Goal: Transaction & Acquisition: Purchase product/service

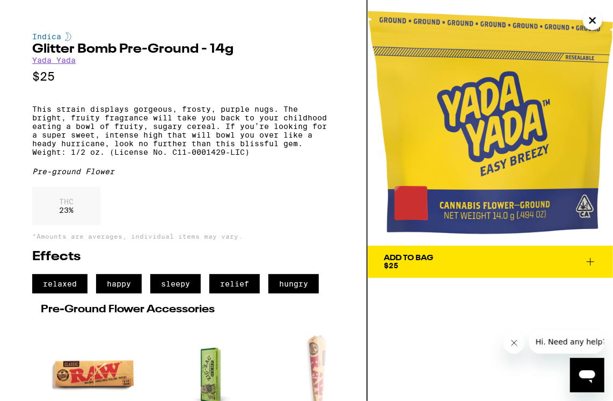
click at [591, 263] on icon at bounding box center [590, 261] width 13 height 13
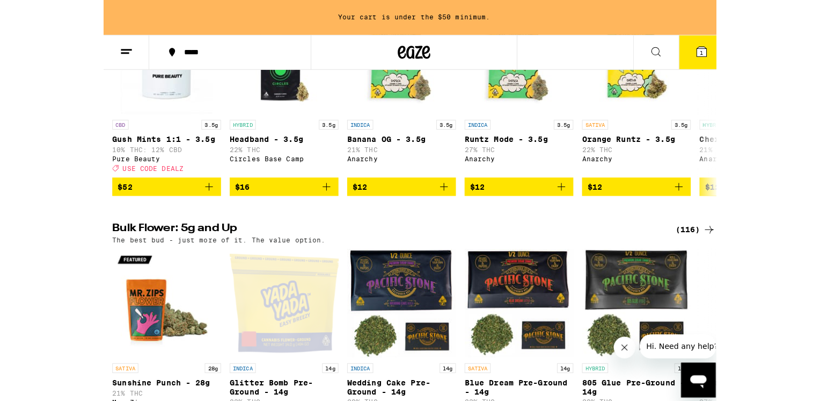
scroll to position [1128, 0]
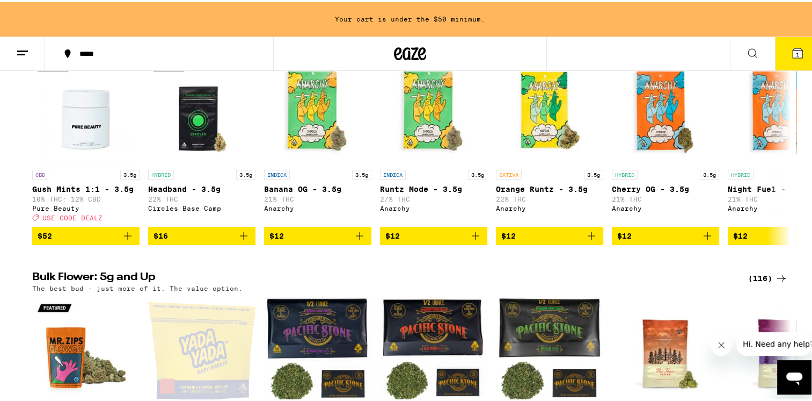
click at [613, 55] on button "1" at bounding box center [797, 51] width 45 height 33
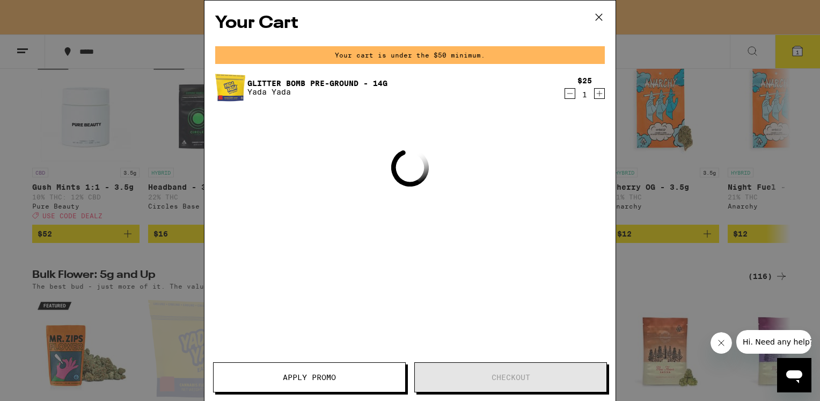
click at [601, 96] on icon "Increment" at bounding box center [600, 93] width 10 height 13
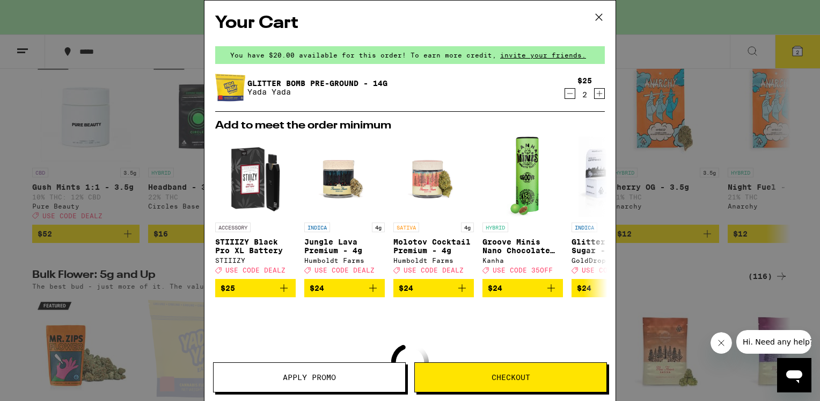
click at [599, 18] on icon at bounding box center [599, 17] width 16 height 16
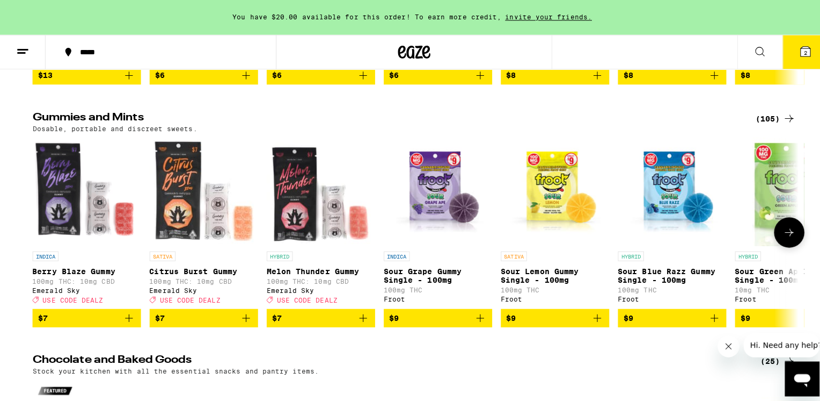
scroll to position [3222, 0]
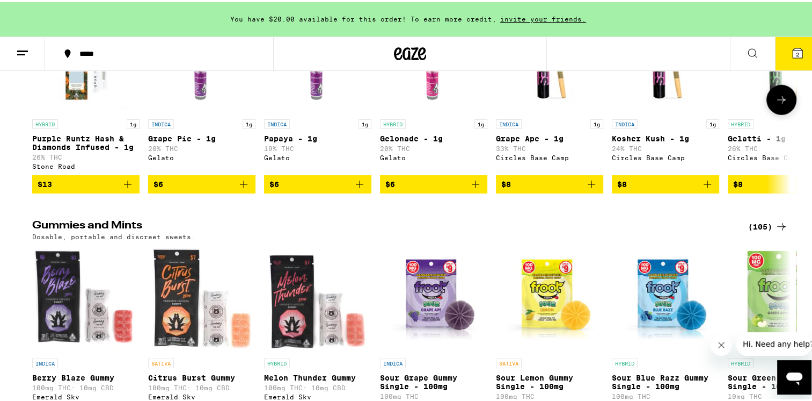
click at [542, 188] on span "$8" at bounding box center [549, 182] width 97 height 13
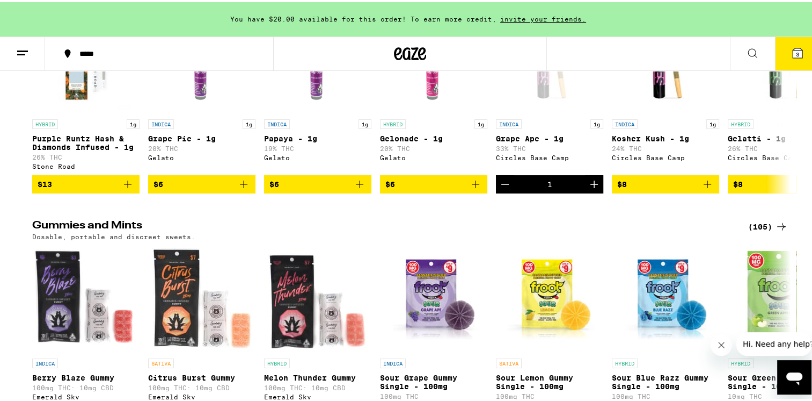
click at [613, 50] on span "3" at bounding box center [797, 52] width 3 height 6
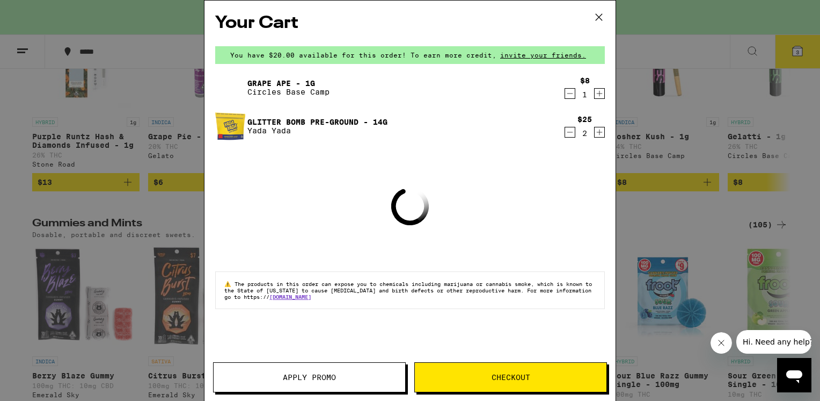
scroll to position [3111, 0]
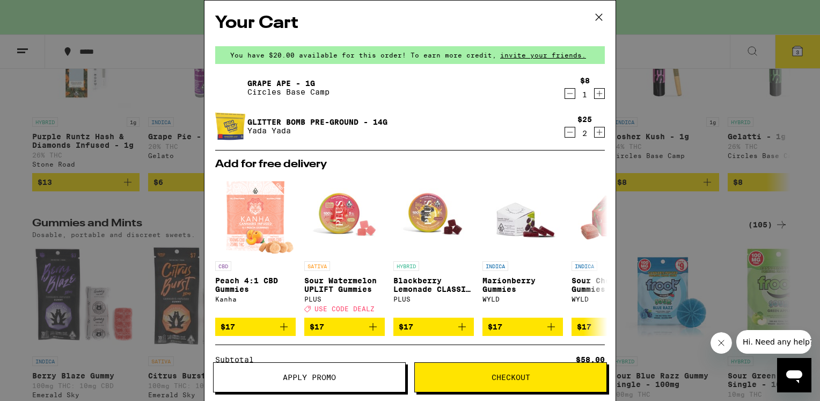
click at [504, 379] on span "Checkout" at bounding box center [511, 377] width 39 height 8
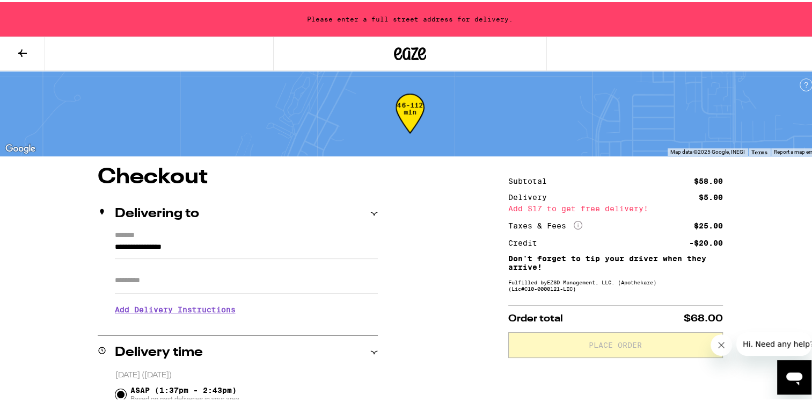
click at [20, 48] on icon at bounding box center [22, 51] width 13 height 13
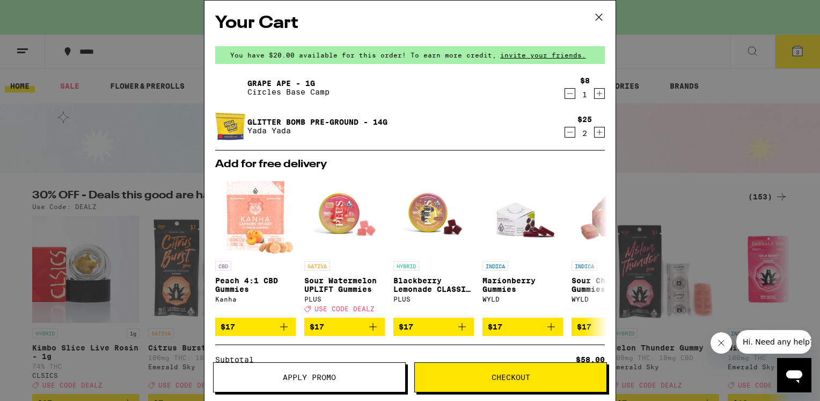
click at [598, 18] on icon at bounding box center [599, 17] width 6 height 6
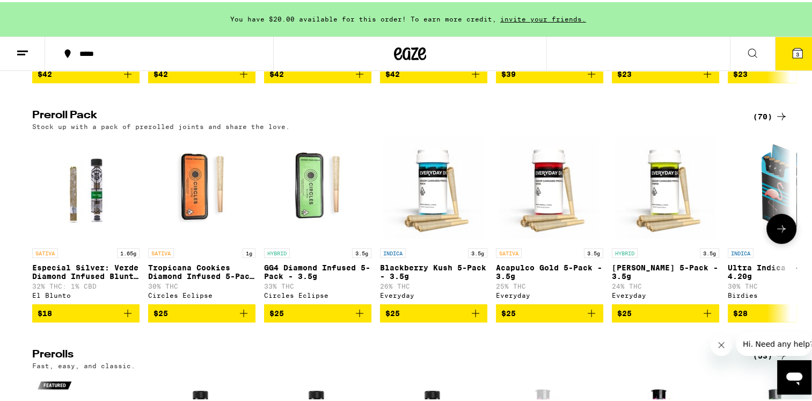
scroll to position [2899, 0]
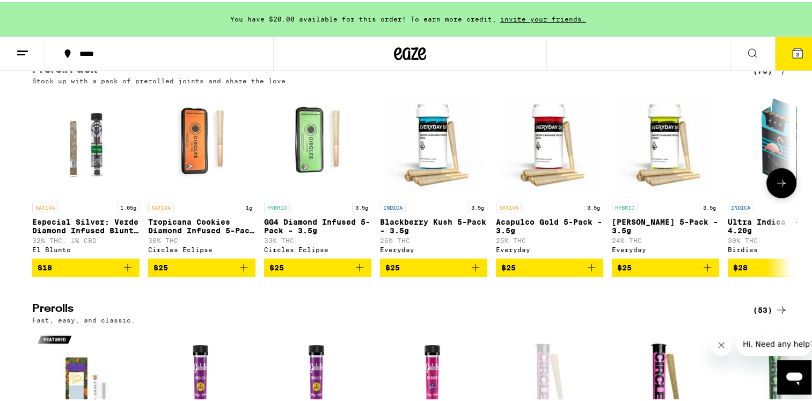
click at [613, 187] on icon at bounding box center [781, 180] width 13 height 13
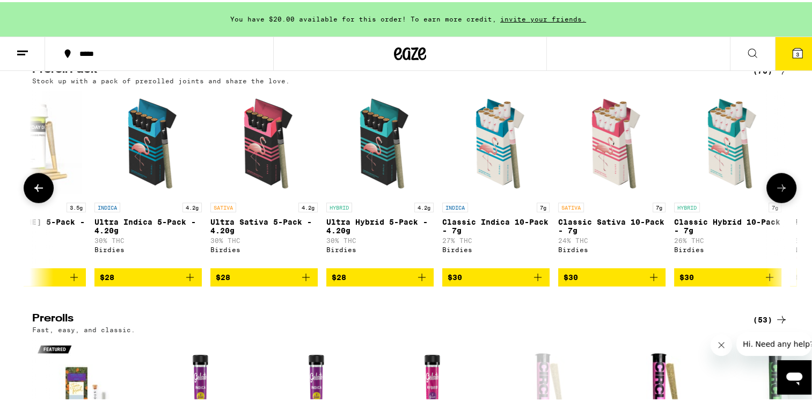
scroll to position [0, 639]
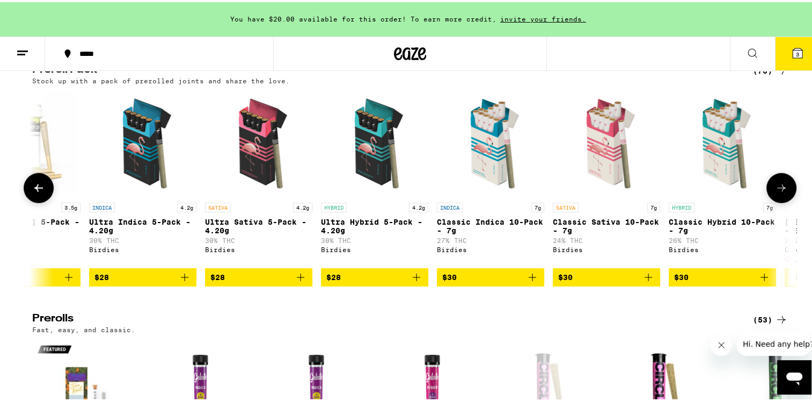
click at [613, 192] on icon at bounding box center [781, 185] width 13 height 13
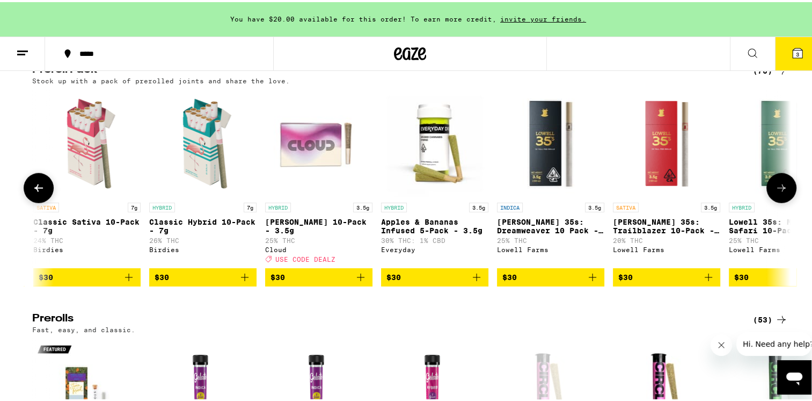
scroll to position [0, 1278]
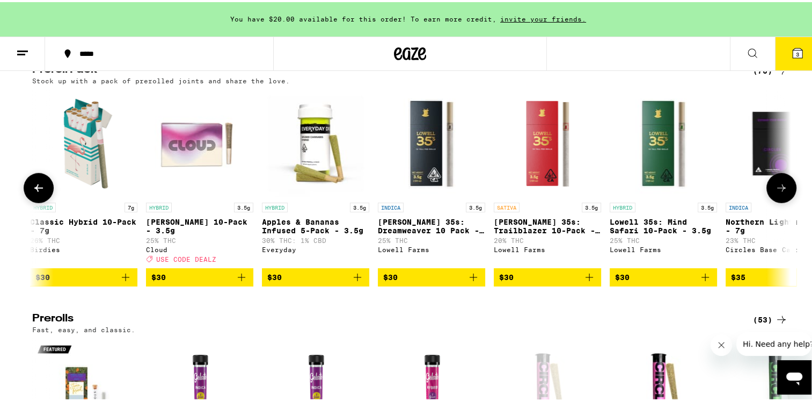
click at [613, 201] on button at bounding box center [782, 186] width 30 height 30
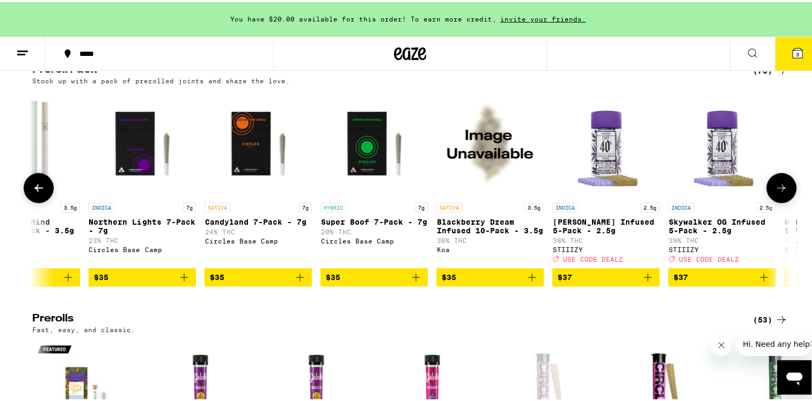
scroll to position [0, 1917]
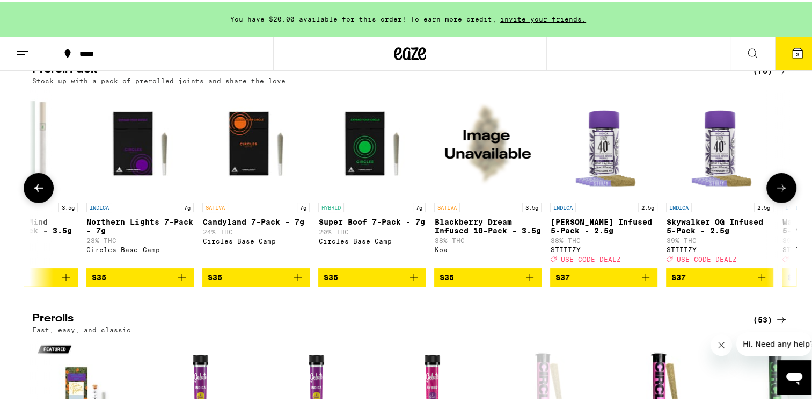
click at [613, 192] on icon at bounding box center [781, 185] width 13 height 13
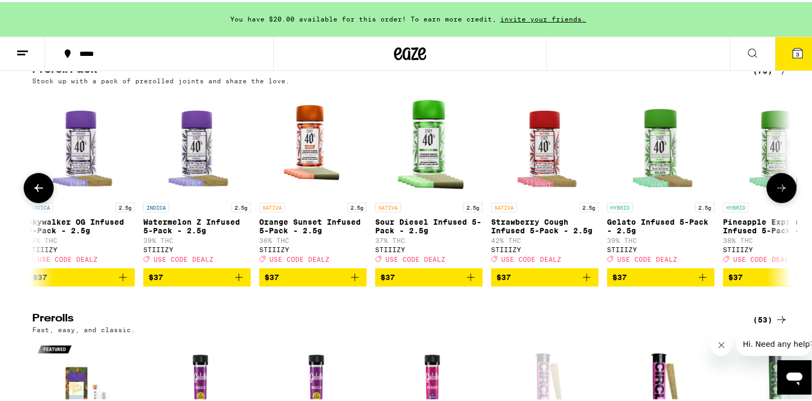
click at [613, 192] on icon at bounding box center [781, 185] width 13 height 13
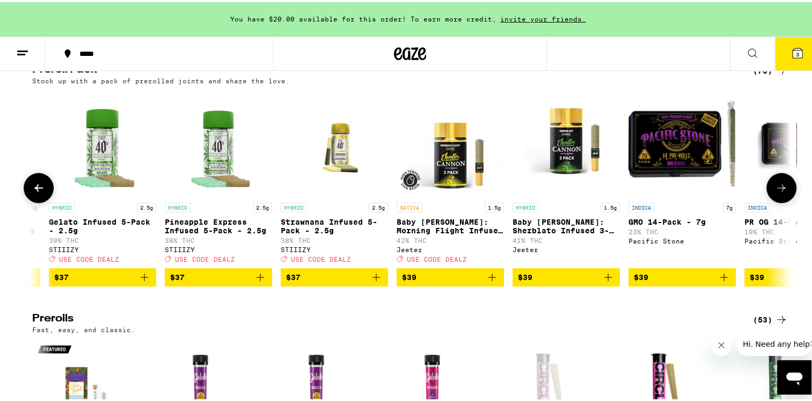
scroll to position [0, 3196]
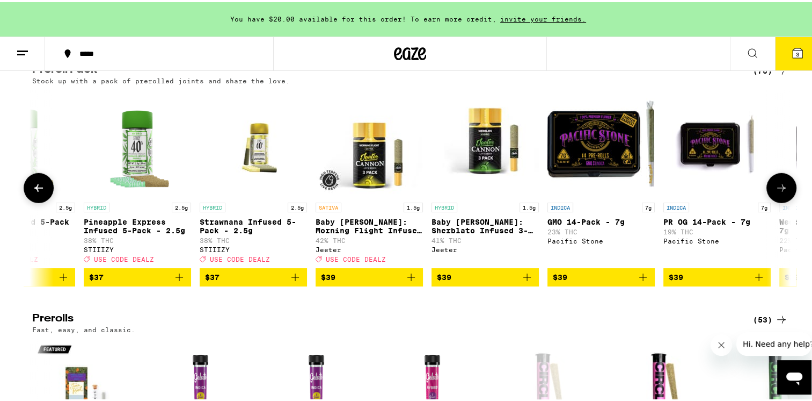
click at [613, 192] on icon at bounding box center [781, 185] width 13 height 13
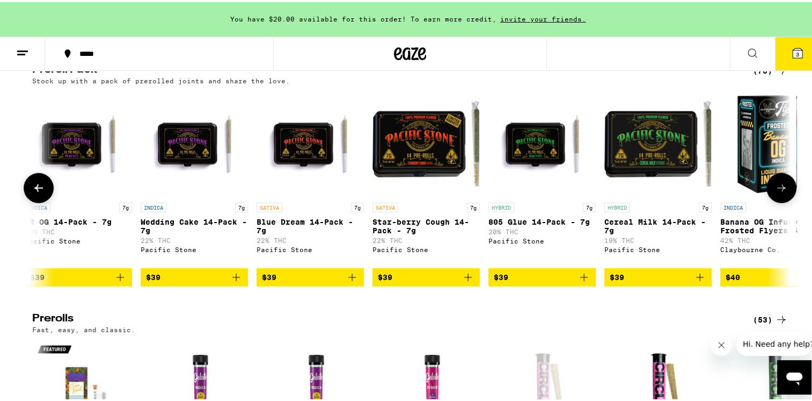
click at [613, 192] on icon at bounding box center [781, 185] width 13 height 13
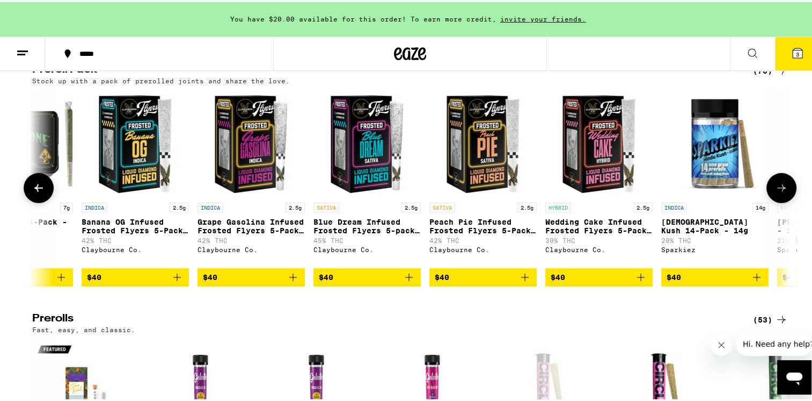
click at [613, 192] on icon at bounding box center [781, 185] width 13 height 13
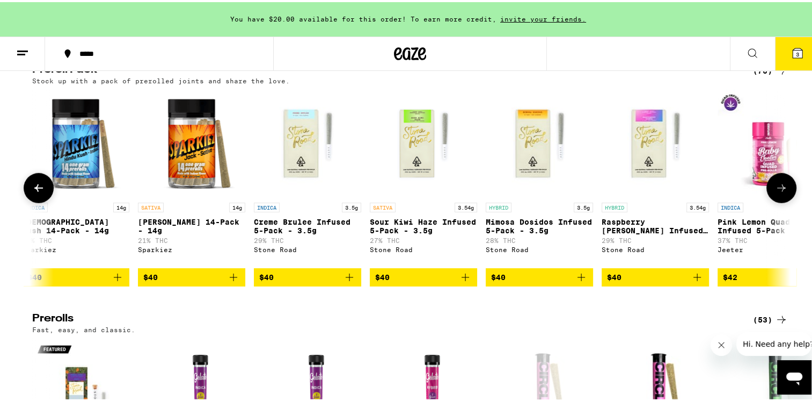
click at [613, 192] on icon at bounding box center [781, 185] width 13 height 13
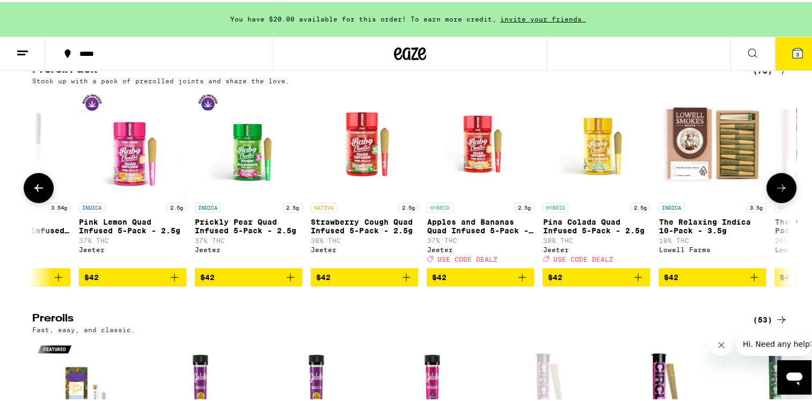
click at [613, 192] on icon at bounding box center [781, 185] width 13 height 13
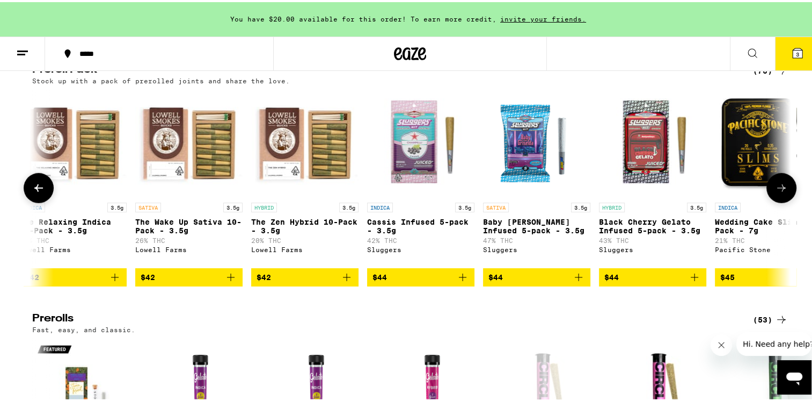
click at [613, 190] on icon at bounding box center [781, 186] width 9 height 8
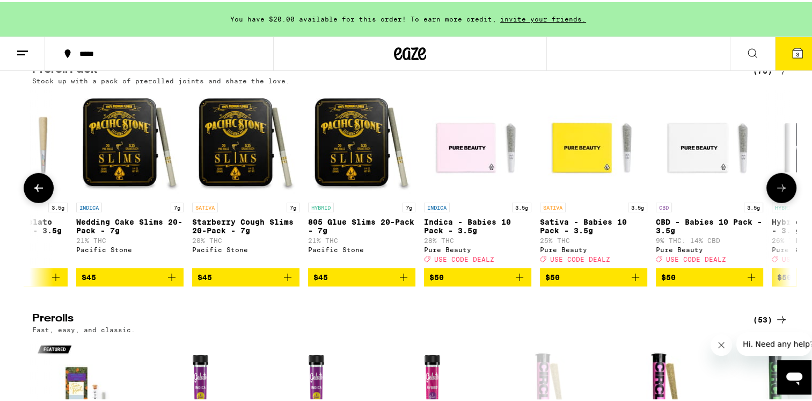
click at [613, 190] on icon at bounding box center [781, 186] width 9 height 8
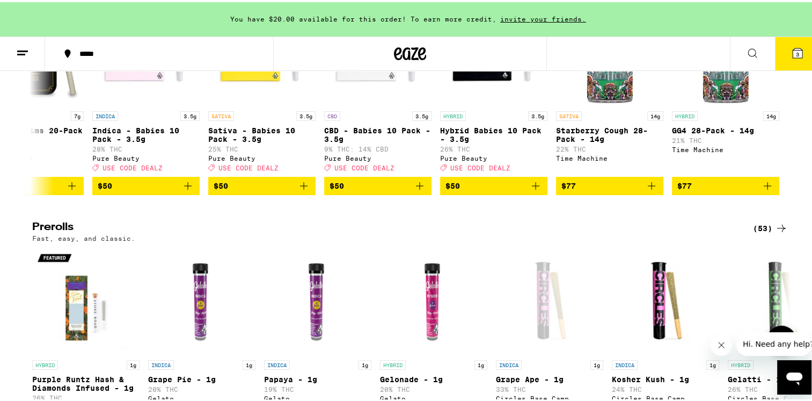
scroll to position [3222, 0]
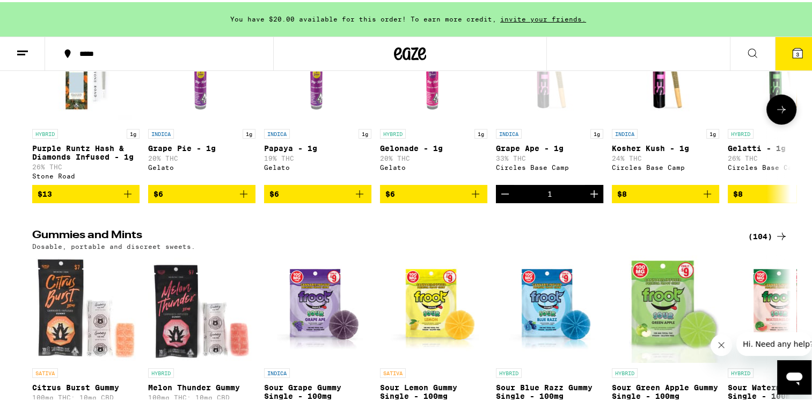
click at [613, 114] on icon at bounding box center [781, 107] width 13 height 13
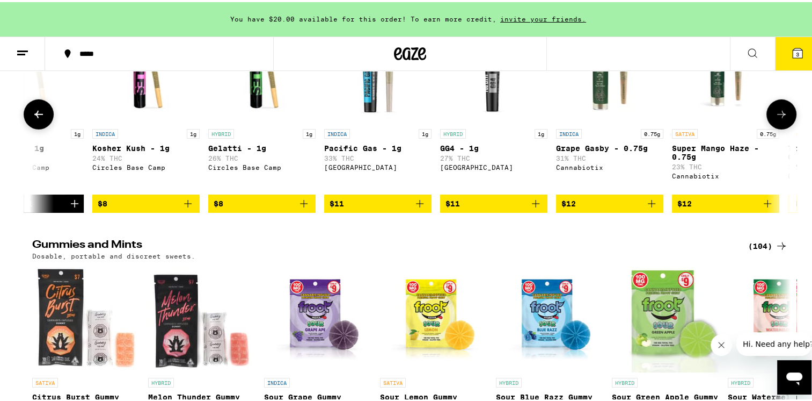
scroll to position [0, 639]
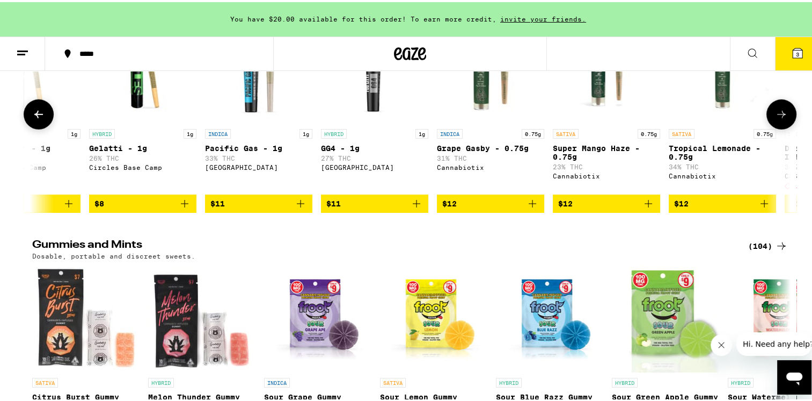
click at [35, 119] on icon at bounding box center [38, 112] width 13 height 13
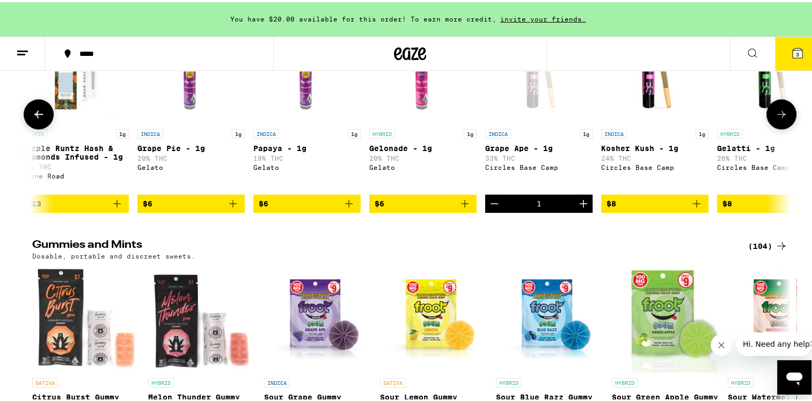
scroll to position [0, 0]
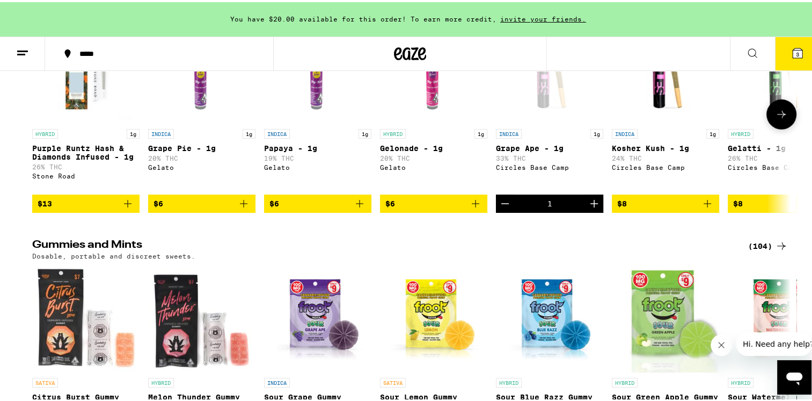
click at [591, 208] on icon "Increment" at bounding box center [594, 201] width 13 height 13
click at [499, 208] on icon "Decrement" at bounding box center [505, 201] width 13 height 13
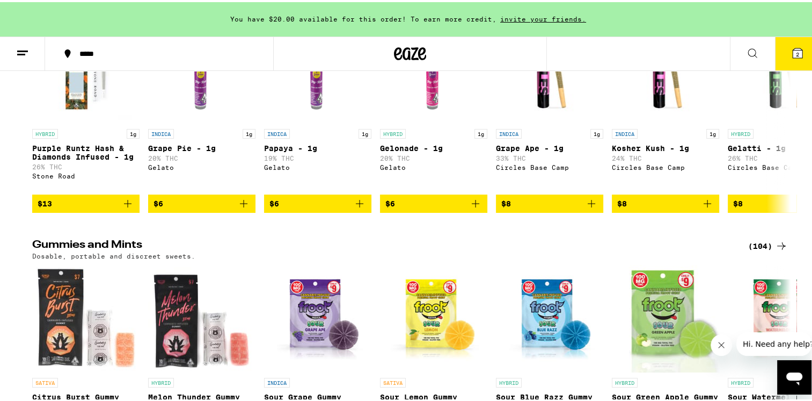
click at [613, 50] on span "2" at bounding box center [797, 52] width 3 height 6
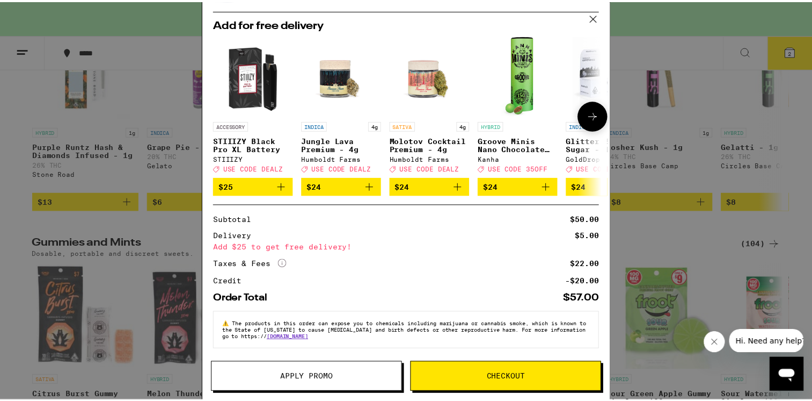
scroll to position [107, 0]
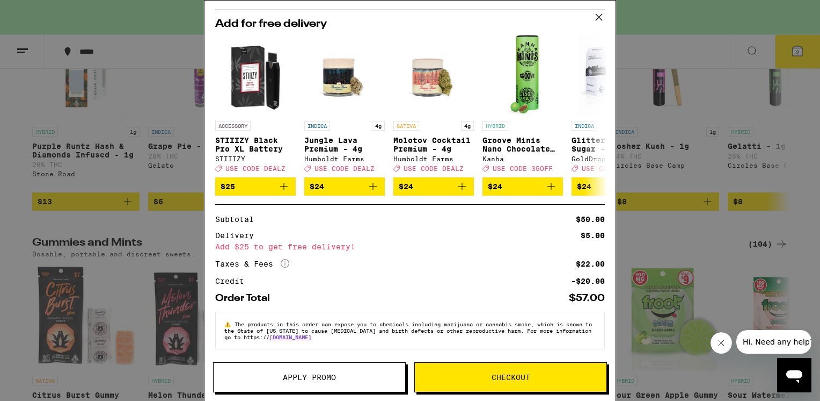
click at [596, 15] on icon at bounding box center [599, 17] width 16 height 16
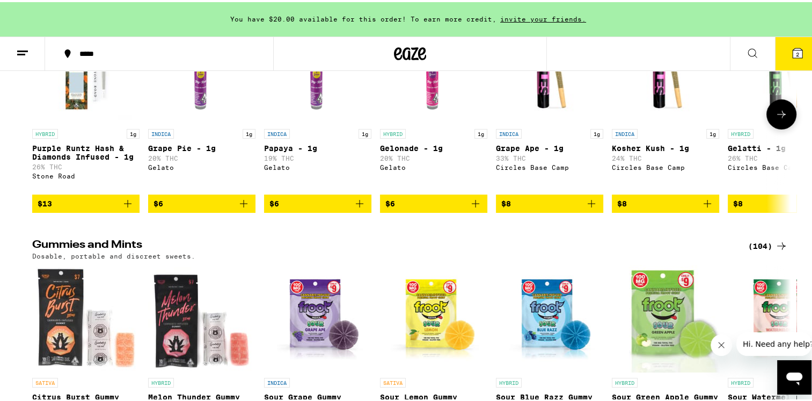
click at [556, 208] on span "$8" at bounding box center [549, 201] width 97 height 13
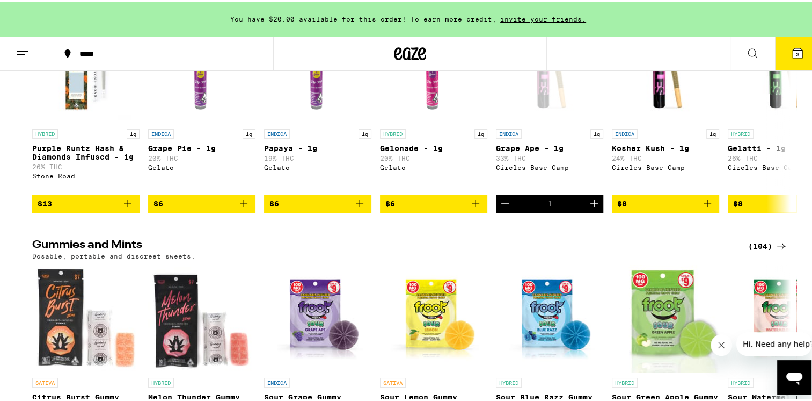
click at [613, 51] on icon at bounding box center [798, 51] width 10 height 10
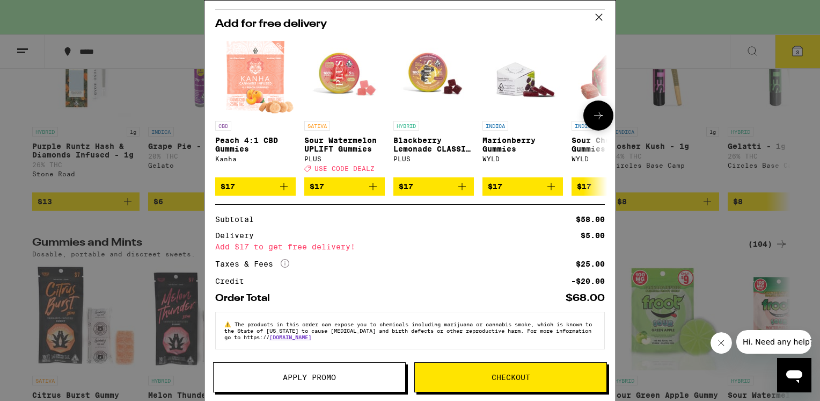
scroll to position [146, 0]
click at [516, 380] on span "Checkout" at bounding box center [511, 377] width 39 height 8
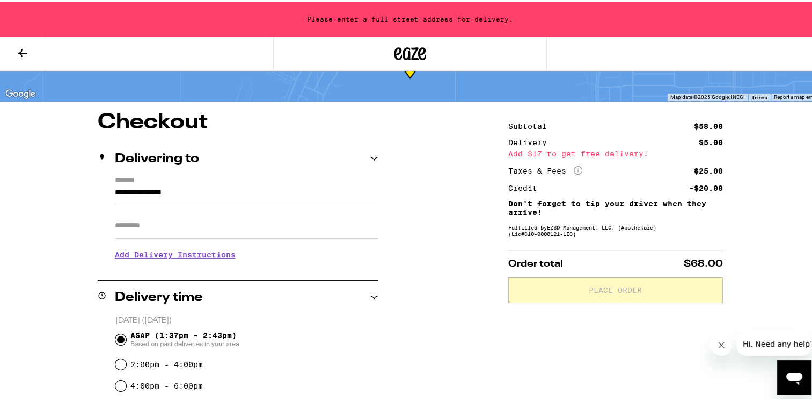
scroll to position [107, 0]
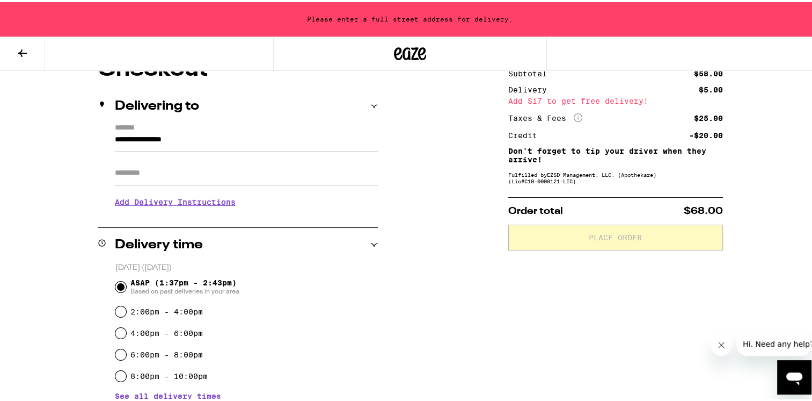
click at [138, 129] on label "*******" at bounding box center [246, 126] width 263 height 10
click at [138, 131] on input "**********" at bounding box center [246, 140] width 263 height 18
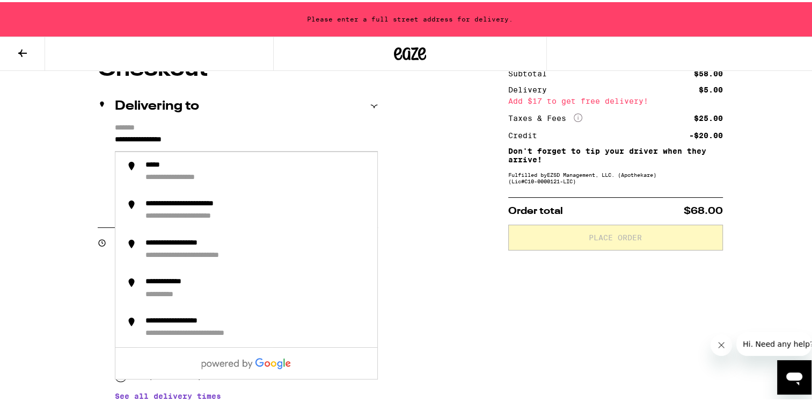
click at [115, 141] on input "**********" at bounding box center [246, 140] width 263 height 18
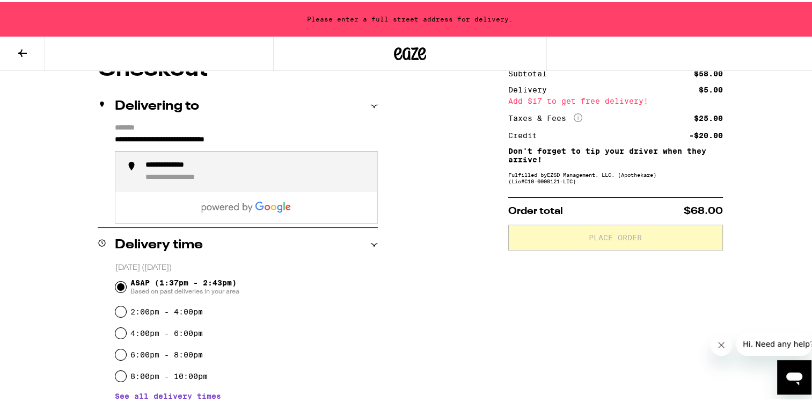
click at [129, 176] on li "**********" at bounding box center [246, 169] width 262 height 39
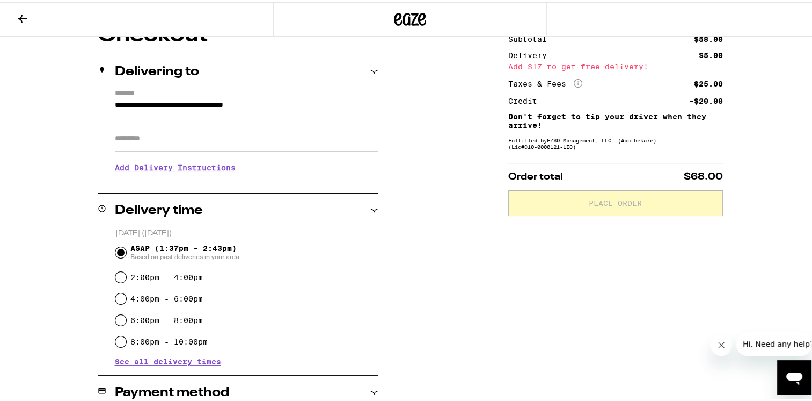
type input "**********"
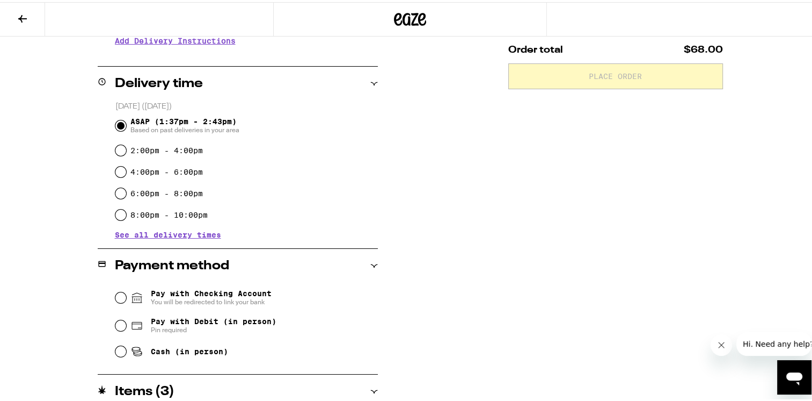
scroll to position [317, 0]
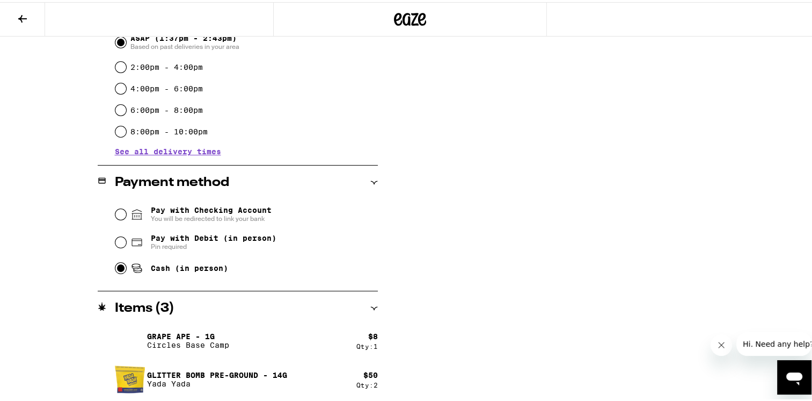
click at [118, 270] on input "Cash (in person)" at bounding box center [120, 265] width 11 height 11
radio input "true"
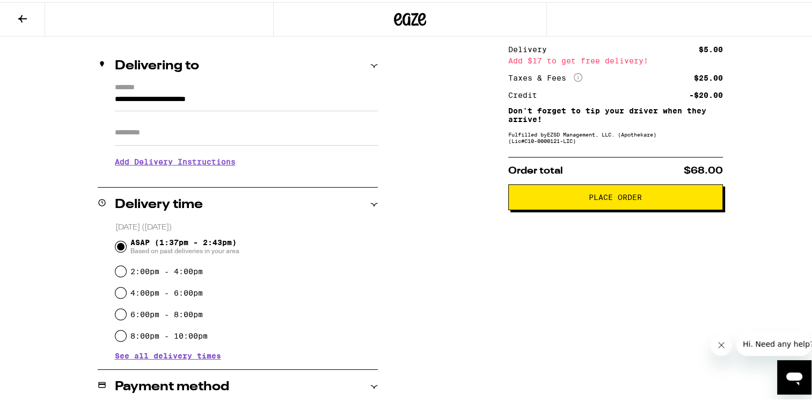
scroll to position [49, 0]
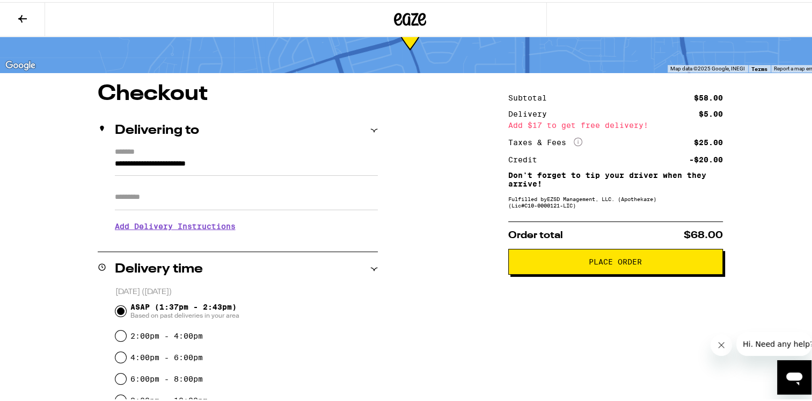
click at [589, 263] on span "Place Order" at bounding box center [615, 260] width 53 height 8
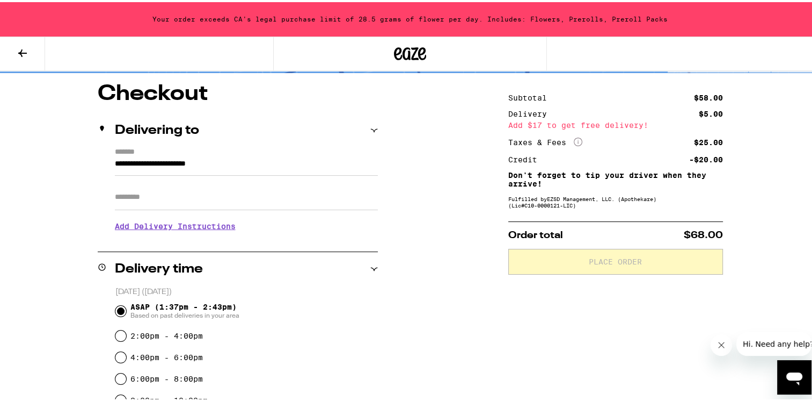
scroll to position [0, 0]
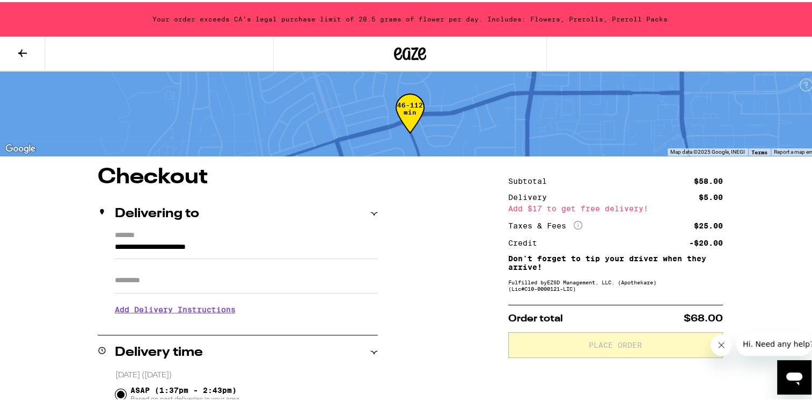
click at [19, 49] on icon at bounding box center [22, 51] width 9 height 8
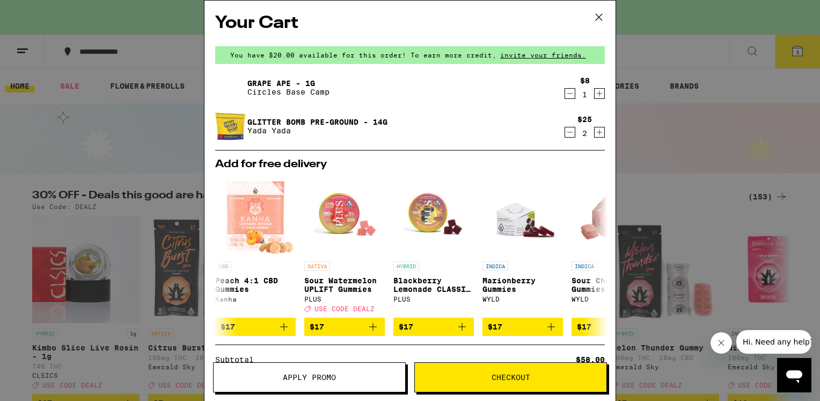
click at [580, 90] on div "1" at bounding box center [585, 94] width 10 height 9
click at [565, 98] on icon "Decrement" at bounding box center [570, 93] width 10 height 13
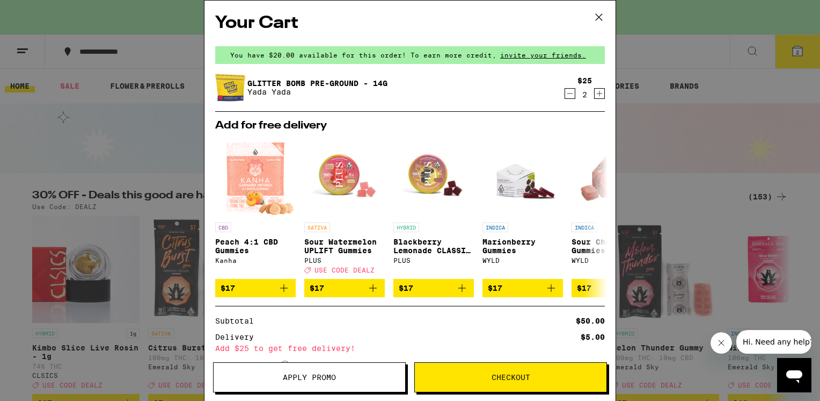
click at [558, 381] on button "Checkout" at bounding box center [511, 377] width 193 height 30
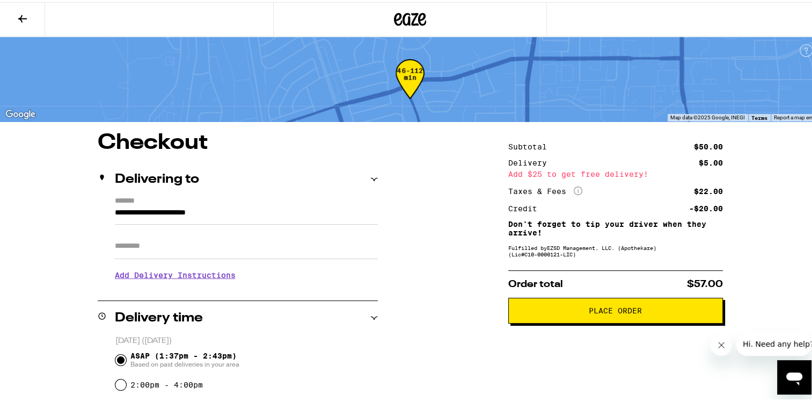
click at [613, 309] on span "Place Order" at bounding box center [616, 308] width 197 height 8
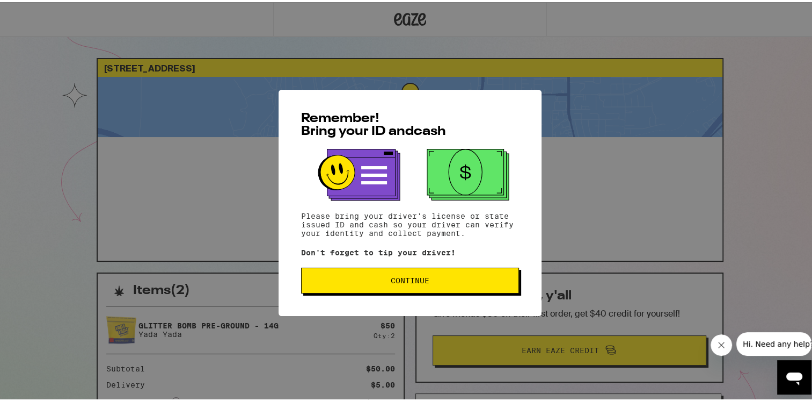
click at [350, 281] on span "Continue" at bounding box center [410, 278] width 200 height 8
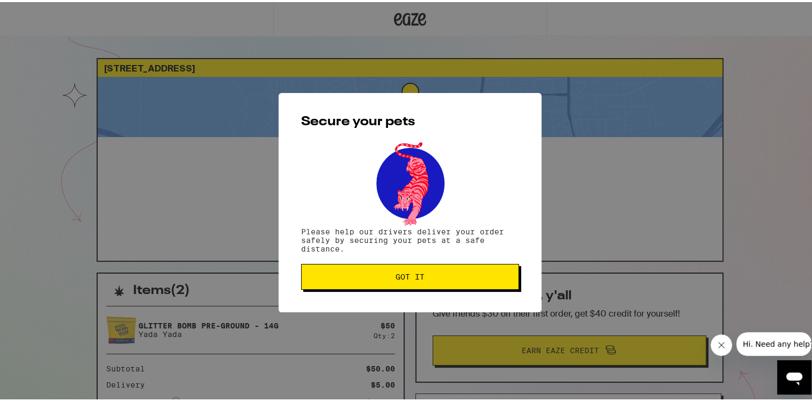
click at [351, 279] on button "Got it" at bounding box center [410, 274] width 218 height 26
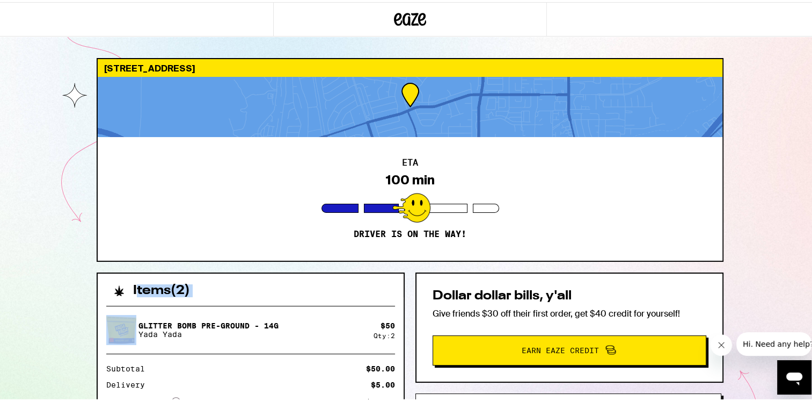
click at [76, 325] on div "[STREET_ADDRESS] ETA 100 min Driver is on the way! Items ( 2 ) Glitter Bomb Pre…" at bounding box center [410, 292] width 820 height 585
click at [45, 336] on div "[STREET_ADDRESS] ETA 100 min Driver is on the way! Items ( 2 ) Glitter Bomb Pre…" at bounding box center [410, 292] width 820 height 585
drag, startPoint x: 39, startPoint y: 330, endPoint x: 35, endPoint y: 323, distance: 7.5
click at [38, 330] on div "[STREET_ADDRESS] ETA 100 min Driver is on the way! Items ( 2 ) Glitter Bomb Pre…" at bounding box center [410, 292] width 820 height 585
click at [122, 400] on html "[STREET_ADDRESS] ETA 100 min Driver is on the way! Items ( 2 ) Glitter Bomb Pre…" at bounding box center [410, 292] width 820 height 585
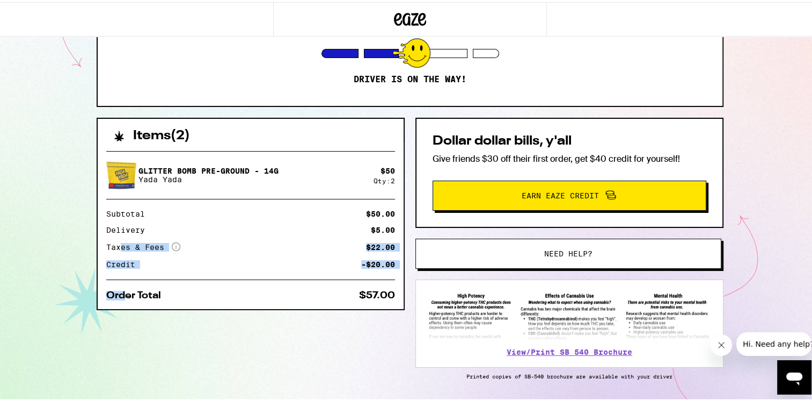
scroll to position [185, 0]
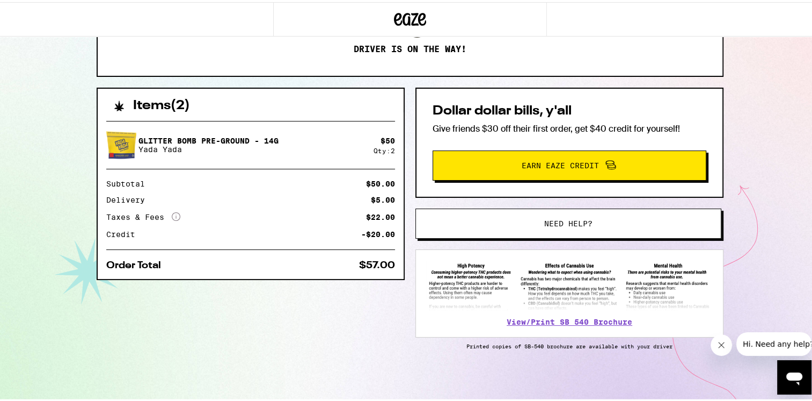
click at [52, 94] on div "[STREET_ADDRESS] ETA 98 min Driver is on the way! Items ( 2 ) Glitter Bomb Pre-…" at bounding box center [410, 107] width 820 height 585
